Goal: Transaction & Acquisition: Purchase product/service

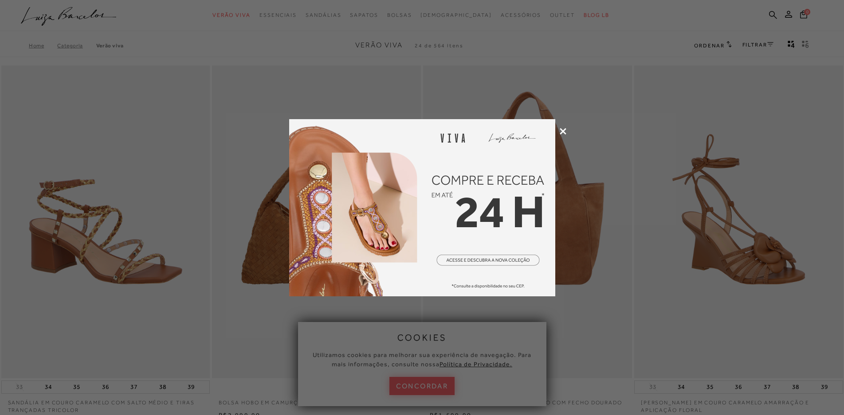
click at [563, 132] on icon at bounding box center [563, 131] width 7 height 7
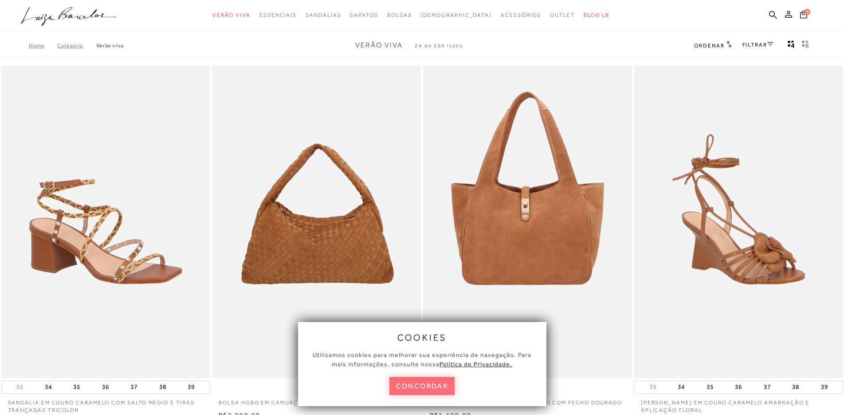
click at [437, 390] on button "concordar" at bounding box center [422, 386] width 66 height 18
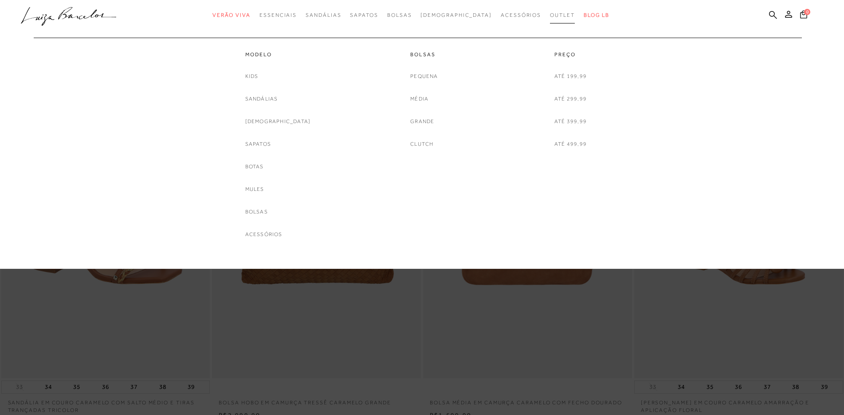
click at [550, 18] on link "Outlet" at bounding box center [562, 15] width 25 height 16
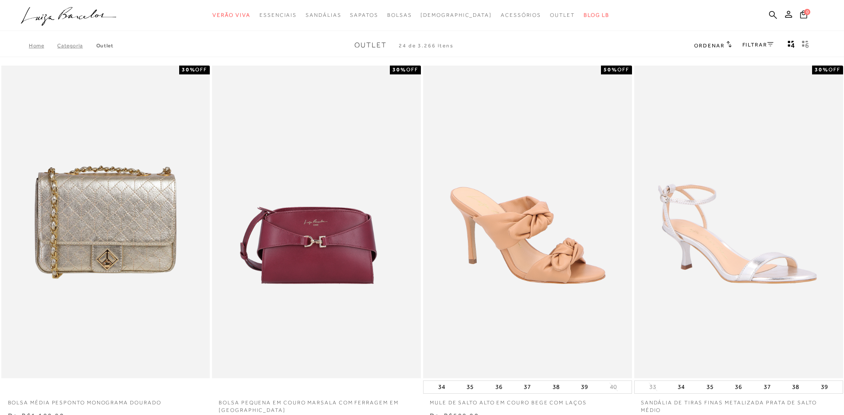
click at [764, 45] on link "FILTRAR" at bounding box center [757, 45] width 31 height 6
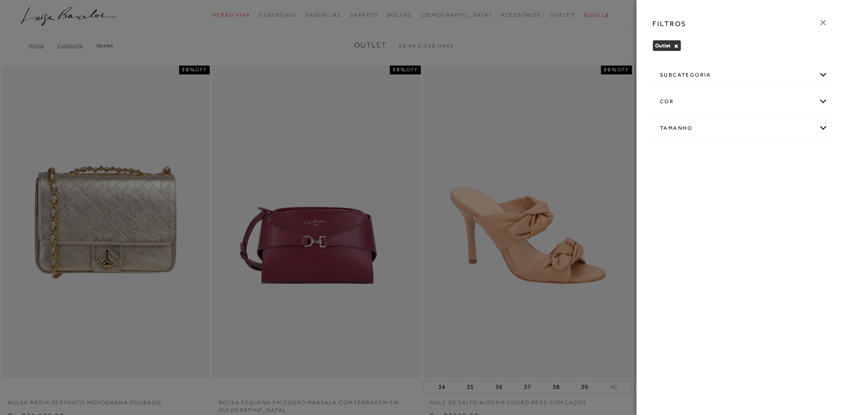
click at [726, 100] on div "cor" at bounding box center [740, 101] width 175 height 23
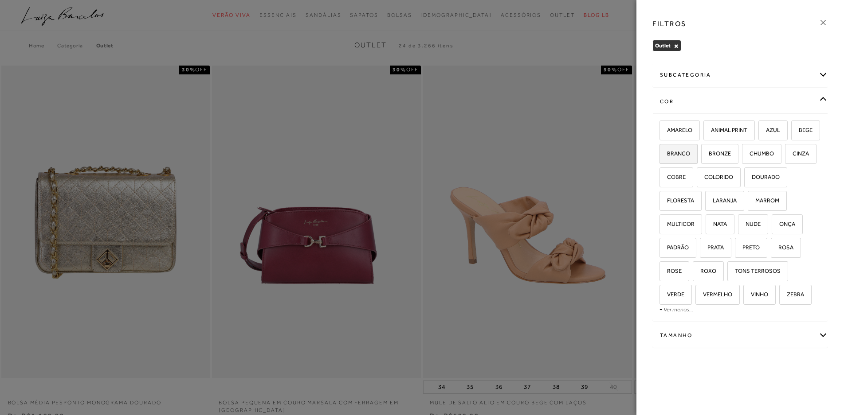
click at [690, 151] on span "BRANCO" at bounding box center [675, 153] width 30 height 7
click at [667, 151] on input "BRANCO" at bounding box center [662, 155] width 9 height 9
checkbox input "true"
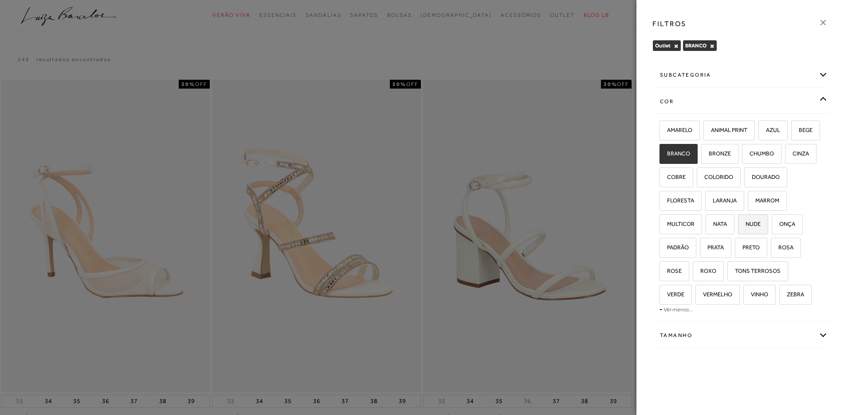
click at [767, 219] on label "NUDE" at bounding box center [752, 224] width 29 height 19
click at [745, 221] on input "NUDE" at bounding box center [740, 225] width 9 height 9
checkbox input "true"
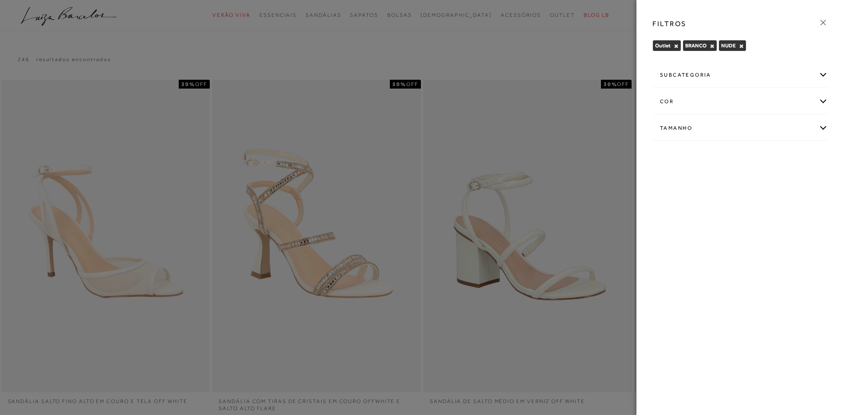
click at [821, 74] on div "subcategoria" at bounding box center [740, 74] width 175 height 23
click at [689, 100] on span "Modelo" at bounding box center [689, 99] width 18 height 7
click at [723, 124] on div "Tamanho" at bounding box center [740, 128] width 175 height 23
click at [681, 203] on span "35/36" at bounding box center [670, 203] width 21 height 7
click at [667, 203] on input "35/36" at bounding box center [662, 205] width 9 height 9
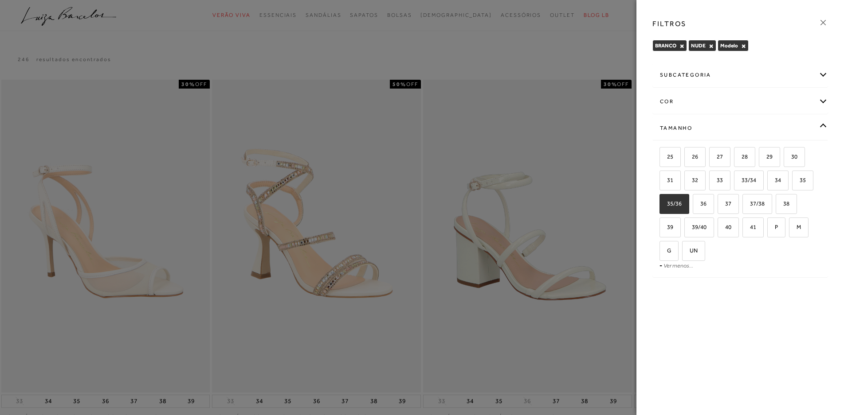
checkbox input "true"
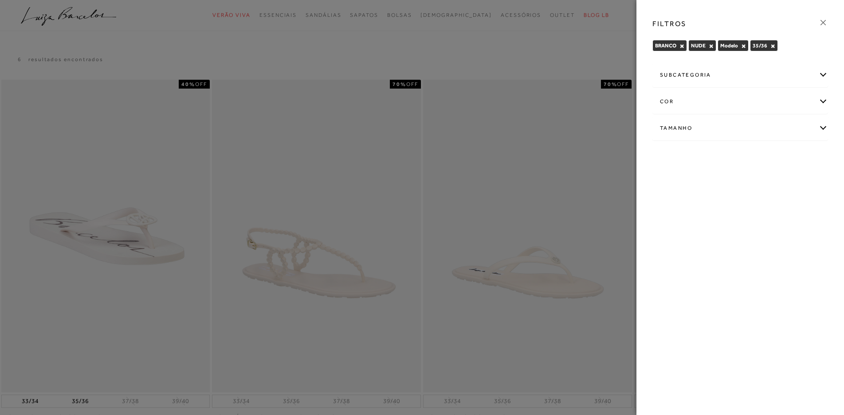
click at [824, 20] on icon at bounding box center [823, 23] width 10 height 10
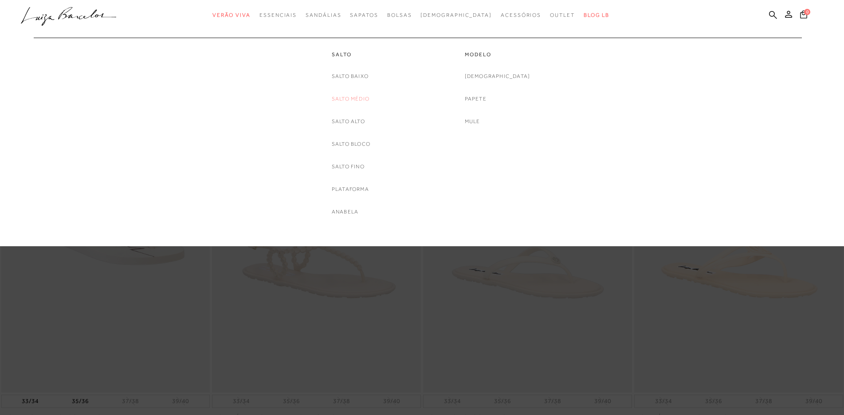
click at [357, 97] on link "Salto Médio" at bounding box center [351, 98] width 38 height 9
